Goal: Information Seeking & Learning: Learn about a topic

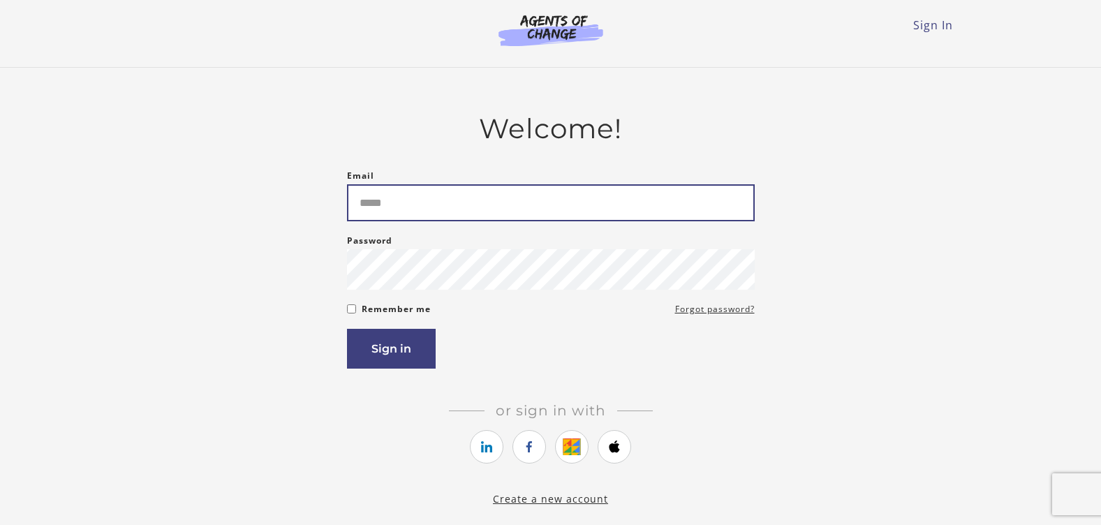
click at [406, 206] on input "Email" at bounding box center [551, 202] width 408 height 37
type input "**********"
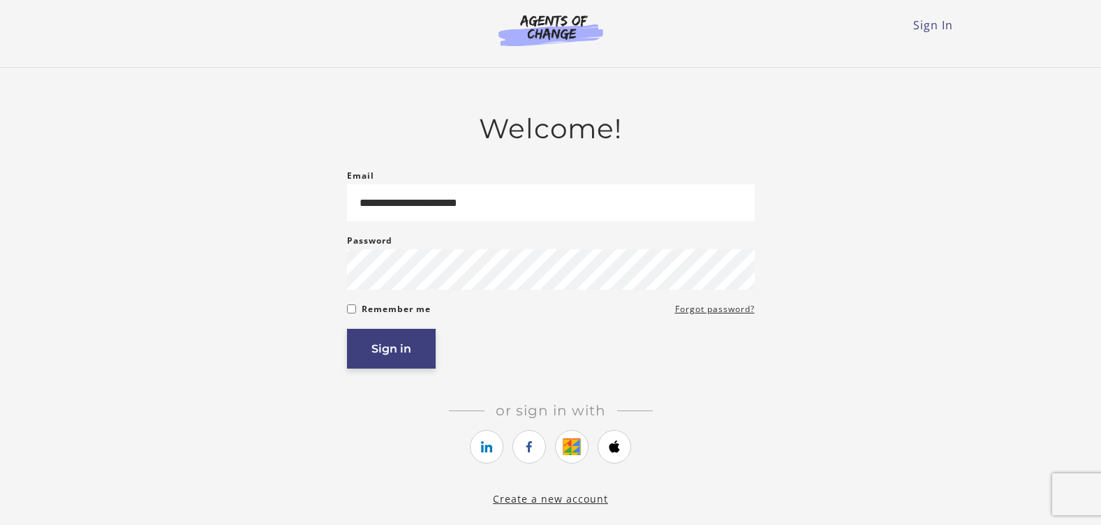
click at [394, 350] on button "Sign in" at bounding box center [391, 349] width 89 height 40
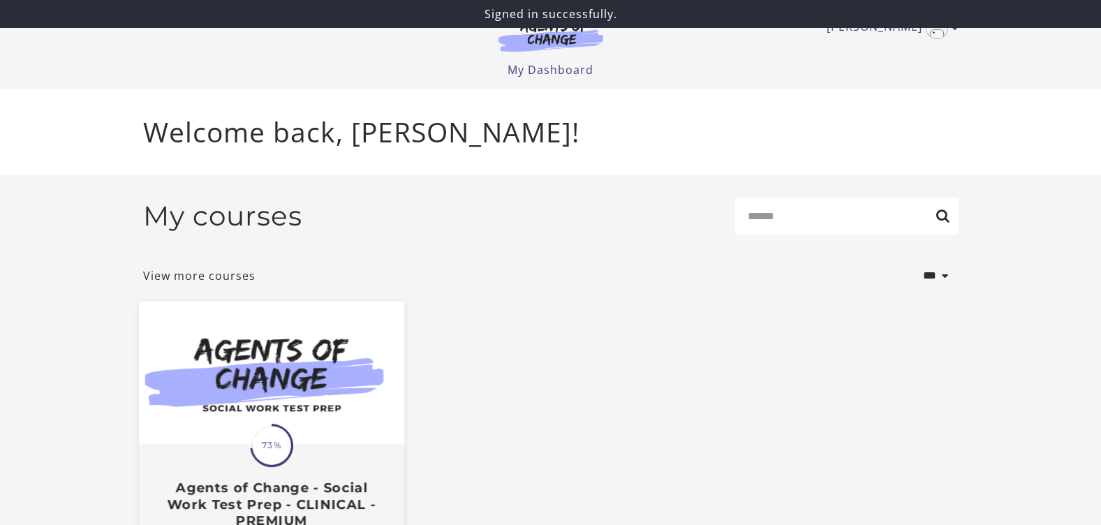
click at [267, 406] on img at bounding box center [270, 372] width 265 height 143
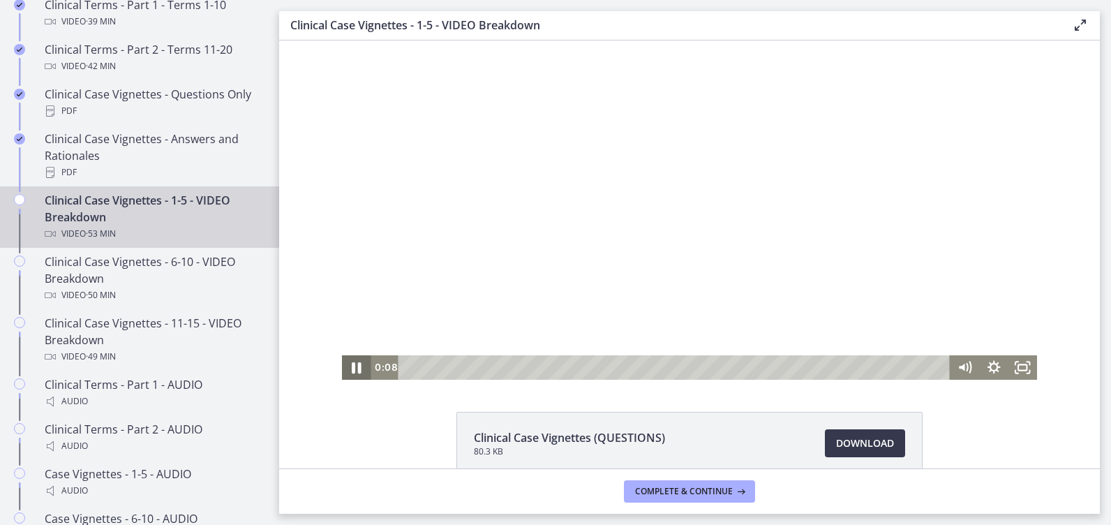
click at [354, 365] on icon "Pause" at bounding box center [357, 367] width 10 height 11
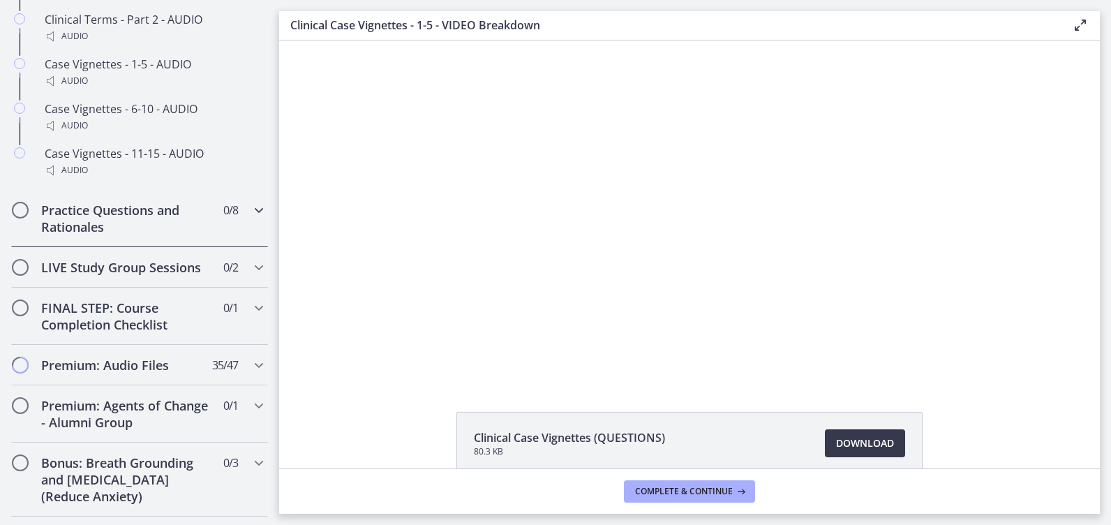
click at [179, 227] on h2 "Practice Questions and Rationales" at bounding box center [126, 219] width 170 height 34
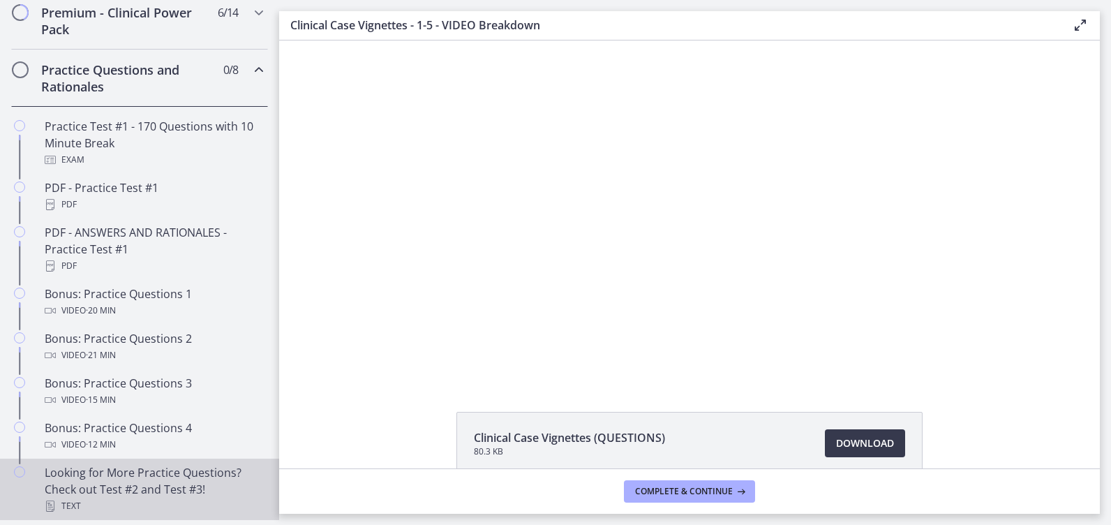
scroll to position [683, 0]
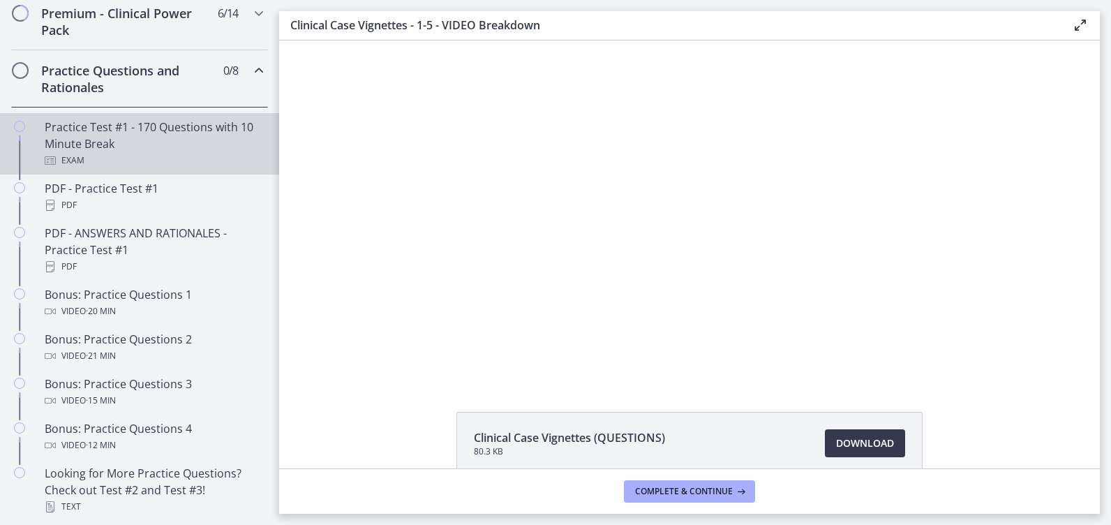
click at [114, 142] on div "Practice Test #1 - 170 Questions with 10 Minute Break Exam" at bounding box center [154, 144] width 218 height 50
